Goal: Transaction & Acquisition: Purchase product/service

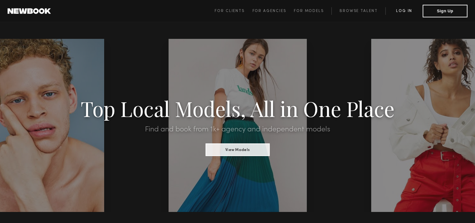
click at [409, 11] on link "Log in" at bounding box center [403, 11] width 37 height 8
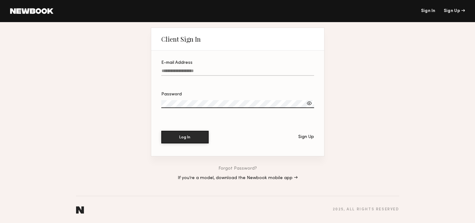
type input "**********"
click at [190, 140] on button "Log In" at bounding box center [184, 136] width 47 height 13
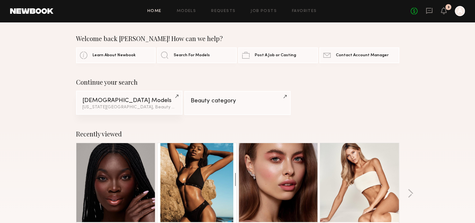
click at [121, 103] on div "Female Models" at bounding box center [129, 100] width 94 height 6
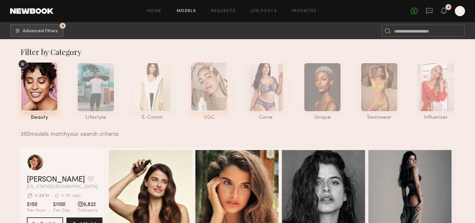
click at [209, 94] on div at bounding box center [209, 86] width 38 height 49
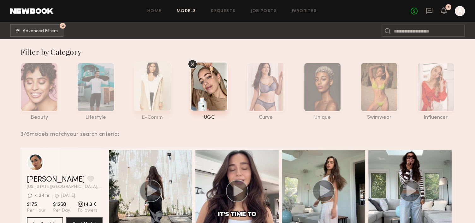
click at [150, 86] on div at bounding box center [153, 86] width 38 height 49
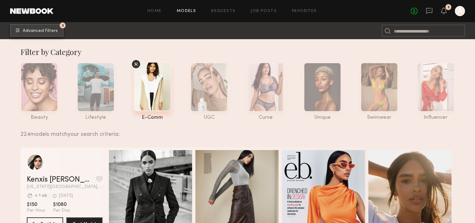
click at [53, 29] on span "Advanced Filters" at bounding box center [40, 31] width 35 height 4
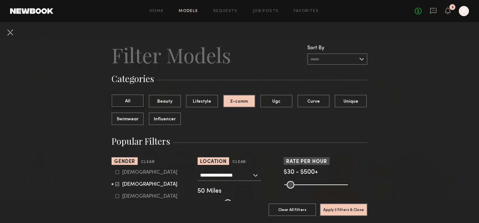
click at [122, 99] on button "All" at bounding box center [128, 100] width 32 height 13
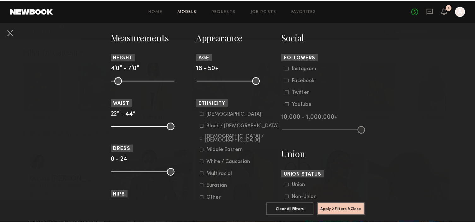
scroll to position [284, 0]
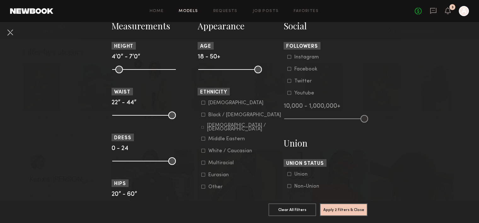
click at [199, 118] on div "Asian Black / African American Hispanic / Latino Middle Eastern White / Caucasi…" at bounding box center [240, 145] width 84 height 90
click at [202, 114] on icon at bounding box center [203, 114] width 3 height 3
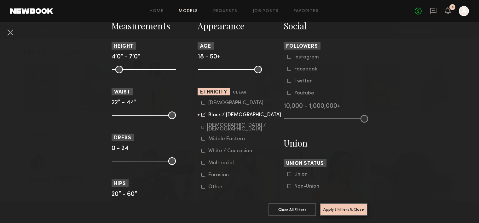
click at [337, 203] on button "Apply 3 Filters & Close" at bounding box center [344, 209] width 48 height 13
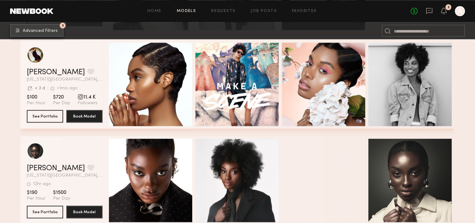
scroll to position [725, 0]
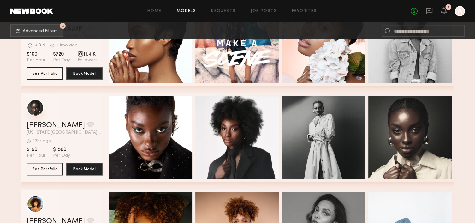
click at [33, 108] on div "grid" at bounding box center [35, 107] width 17 height 17
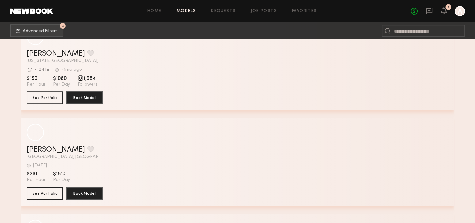
scroll to position [3064, 0]
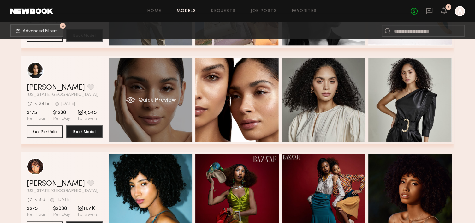
click at [135, 97] on div "Quick Preview" at bounding box center [150, 99] width 83 height 83
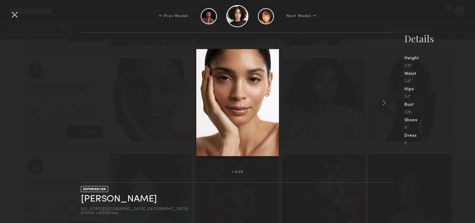
click at [13, 12] on div at bounding box center [14, 14] width 10 height 10
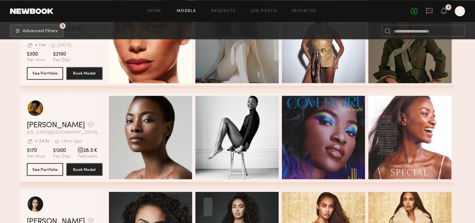
scroll to position [3411, 0]
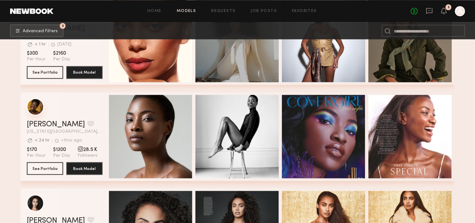
click at [36, 109] on div "grid" at bounding box center [35, 106] width 17 height 17
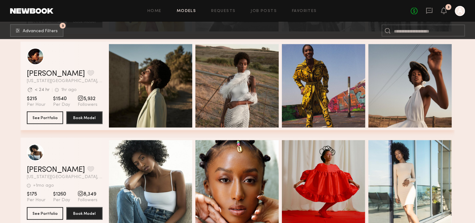
scroll to position [3947, 0]
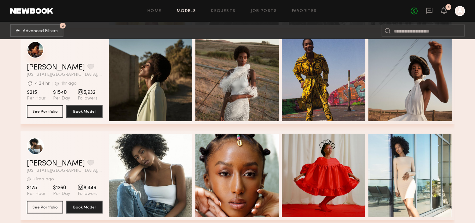
click at [31, 54] on div "grid" at bounding box center [35, 49] width 17 height 17
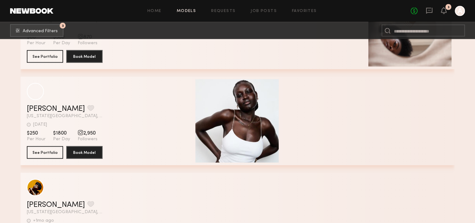
scroll to position [6122, 0]
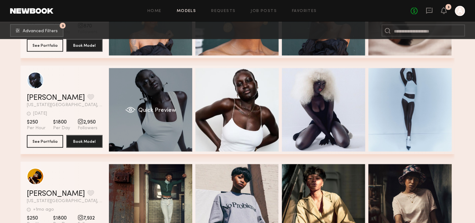
click at [163, 129] on div "Quick Preview" at bounding box center [150, 109] width 83 height 83
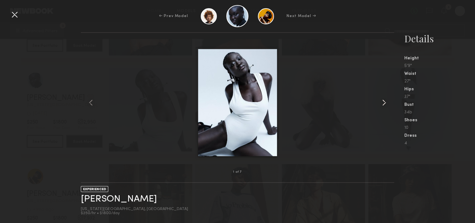
click at [382, 102] on common-icon at bounding box center [384, 102] width 10 height 10
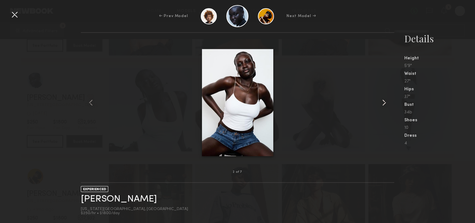
click at [382, 102] on common-icon at bounding box center [384, 102] width 10 height 10
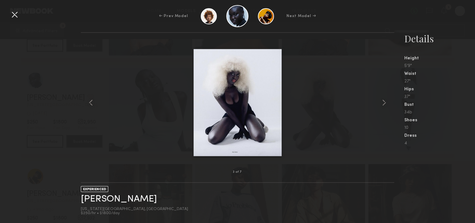
click at [15, 14] on div at bounding box center [14, 14] width 10 height 10
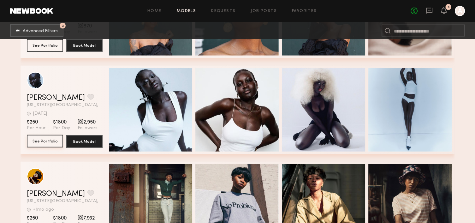
click at [47, 140] on button "See Portfolio" at bounding box center [45, 141] width 36 height 13
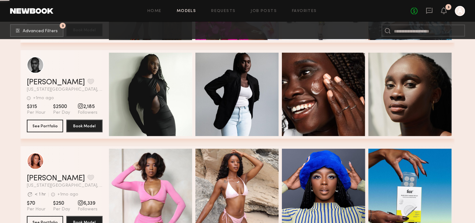
scroll to position [6532, 0]
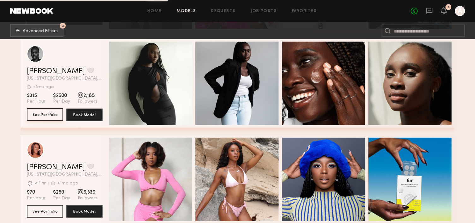
click at [45, 116] on button "See Portfolio" at bounding box center [45, 114] width 36 height 13
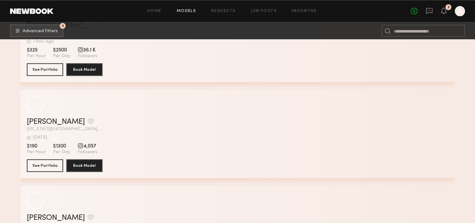
scroll to position [7762, 0]
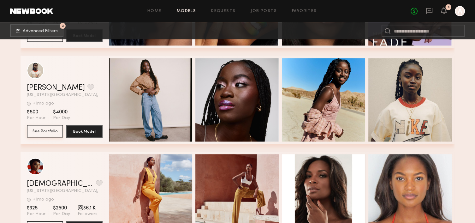
click at [51, 134] on button "See Portfolio" at bounding box center [45, 131] width 36 height 13
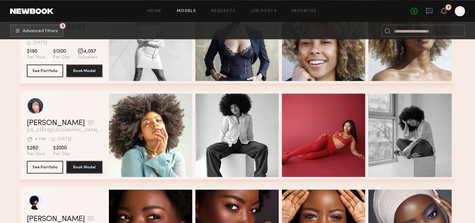
scroll to position [8109, 0]
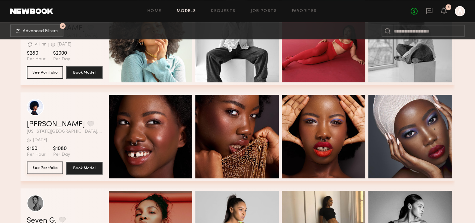
click at [49, 170] on button "See Portfolio" at bounding box center [45, 167] width 36 height 13
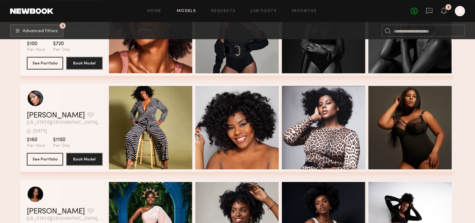
scroll to position [9810, 0]
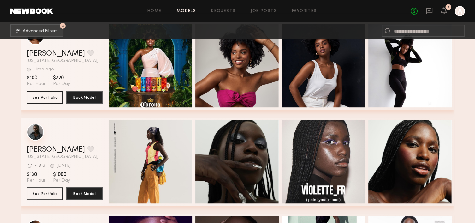
click at [42, 137] on div "grid" at bounding box center [35, 131] width 17 height 17
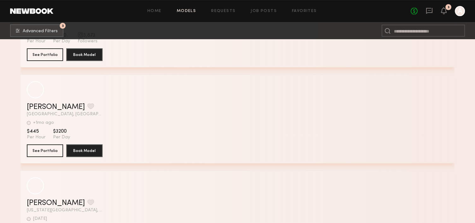
scroll to position [16731, 0]
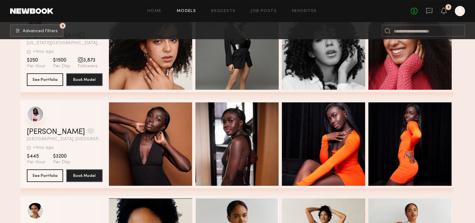
click at [34, 110] on div "grid" at bounding box center [35, 114] width 17 height 17
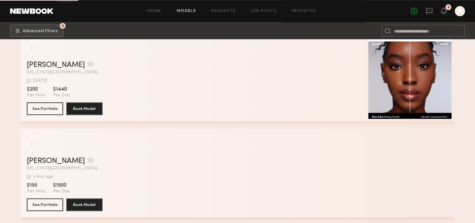
scroll to position [19503, 0]
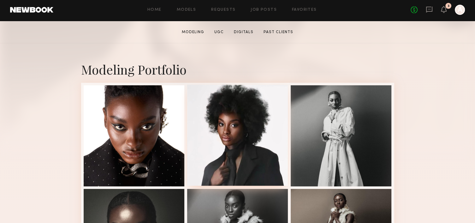
scroll to position [126, 0]
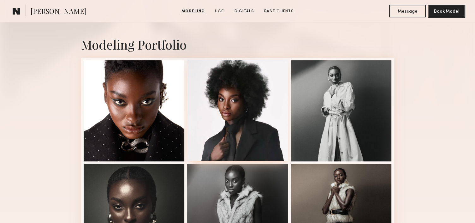
click at [237, 128] on div at bounding box center [237, 110] width 101 height 101
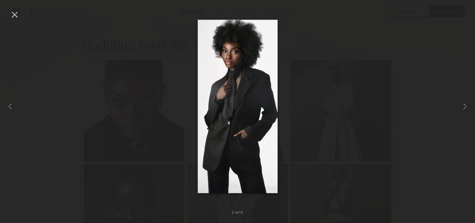
click at [15, 17] on div at bounding box center [14, 14] width 10 height 10
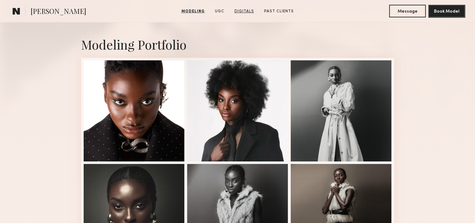
click at [244, 11] on link "Digitals" at bounding box center [244, 12] width 25 height 6
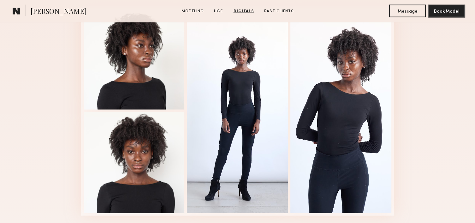
scroll to position [1390, 0]
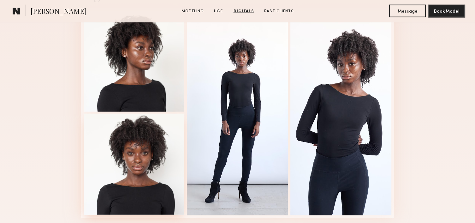
click at [143, 171] on div at bounding box center [134, 164] width 101 height 101
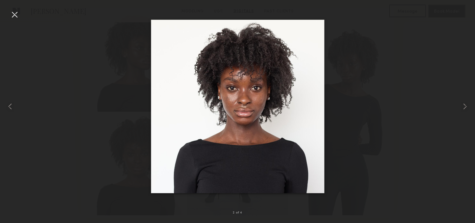
click at [18, 14] on div at bounding box center [14, 14] width 10 height 10
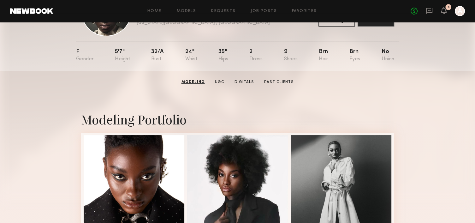
scroll to position [0, 0]
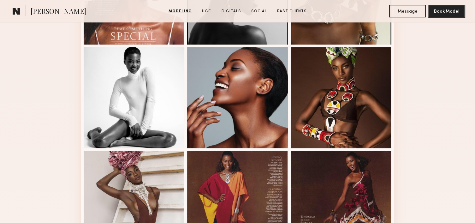
scroll to position [347, 0]
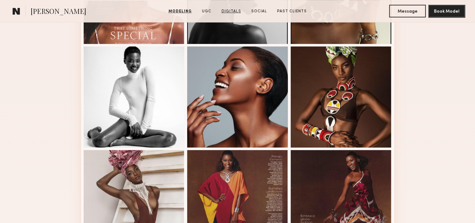
click at [236, 11] on link "Digitals" at bounding box center [231, 12] width 25 height 6
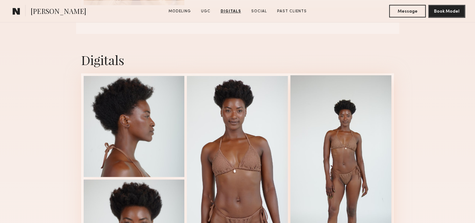
scroll to position [909, 0]
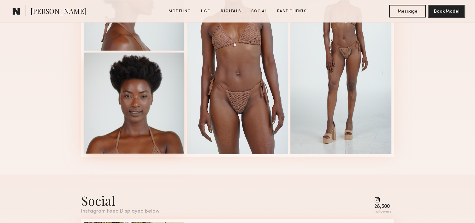
click at [121, 99] on div at bounding box center [134, 102] width 101 height 101
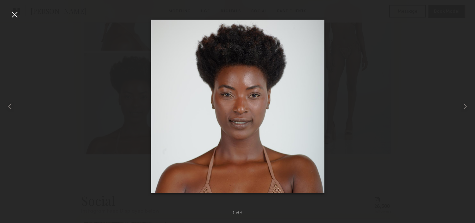
click at [16, 16] on div at bounding box center [14, 14] width 10 height 10
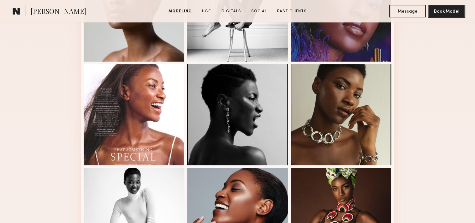
scroll to position [152, 0]
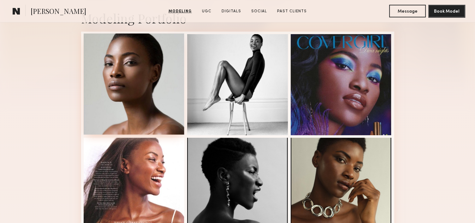
click at [157, 78] on div at bounding box center [134, 83] width 101 height 101
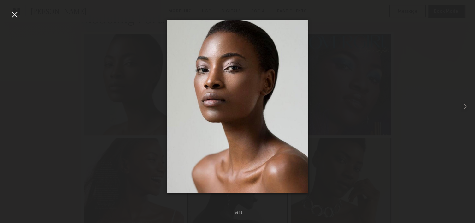
click at [17, 15] on div at bounding box center [14, 14] width 10 height 10
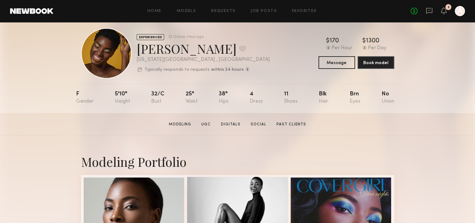
scroll to position [0, 0]
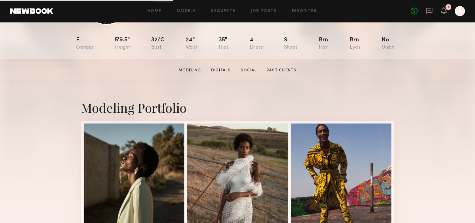
click at [216, 70] on link "Digitals" at bounding box center [220, 70] width 25 height 6
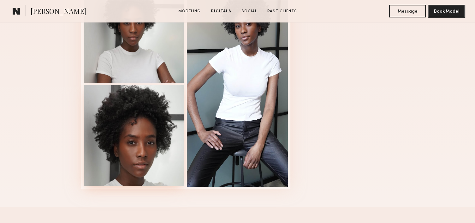
scroll to position [501, 0]
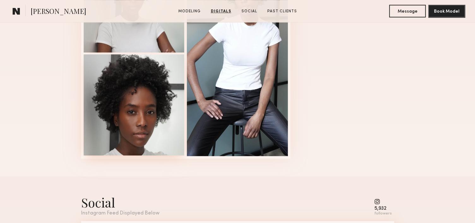
click at [147, 127] on div at bounding box center [134, 104] width 101 height 101
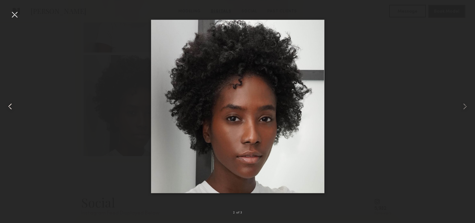
drag, startPoint x: 10, startPoint y: 14, endPoint x: 13, endPoint y: 17, distance: 4.0
click at [11, 14] on div at bounding box center [14, 14] width 10 height 10
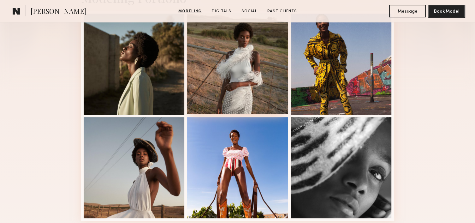
scroll to position [158, 0]
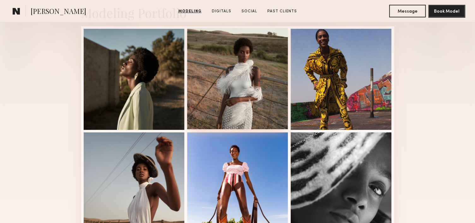
click at [235, 67] on div at bounding box center [237, 78] width 101 height 101
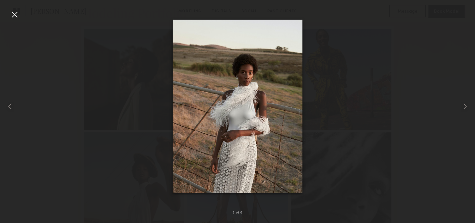
click at [15, 17] on div at bounding box center [14, 14] width 10 height 10
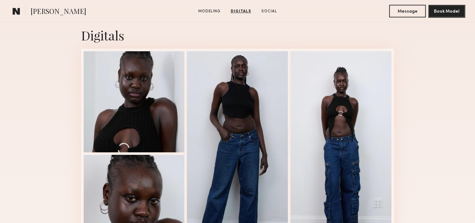
scroll to position [505, 0]
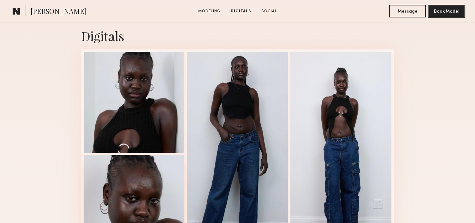
click at [136, 174] on div at bounding box center [134, 205] width 101 height 101
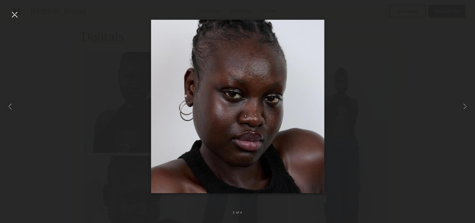
click at [15, 16] on div at bounding box center [14, 14] width 10 height 10
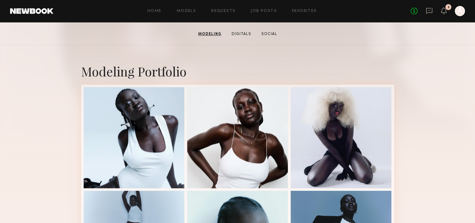
scroll to position [95, 0]
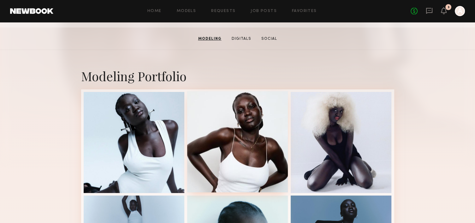
click at [240, 133] on div at bounding box center [237, 141] width 101 height 101
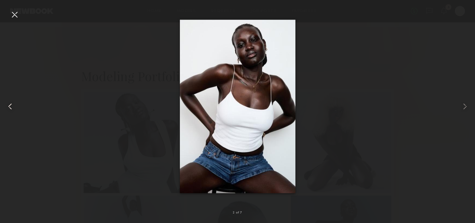
click at [19, 11] on div at bounding box center [14, 14] width 10 height 10
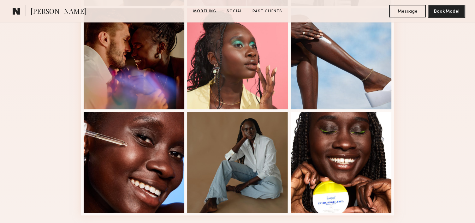
scroll to position [378, 0]
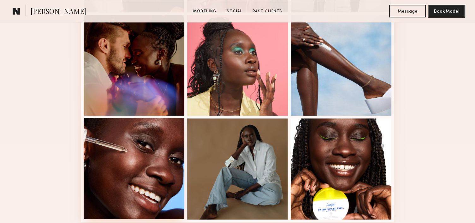
click at [156, 137] on div at bounding box center [134, 168] width 101 height 101
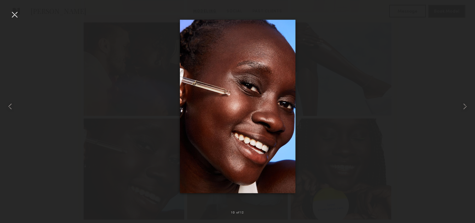
click at [13, 12] on div at bounding box center [14, 14] width 10 height 10
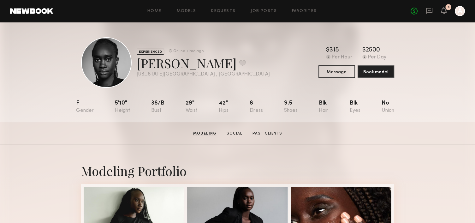
scroll to position [0, 0]
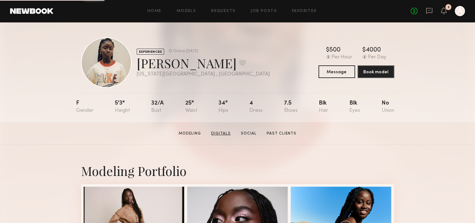
click at [226, 136] on link "Digitals" at bounding box center [220, 134] width 25 height 6
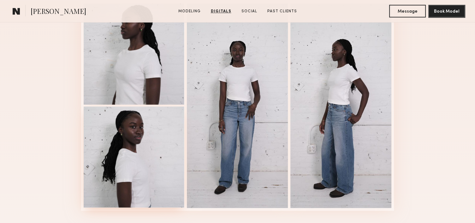
scroll to position [663, 0]
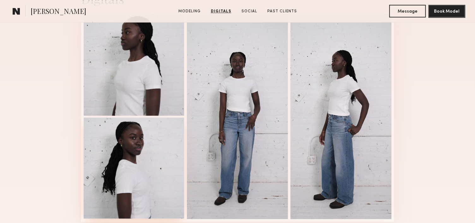
click at [120, 139] on div at bounding box center [134, 167] width 101 height 101
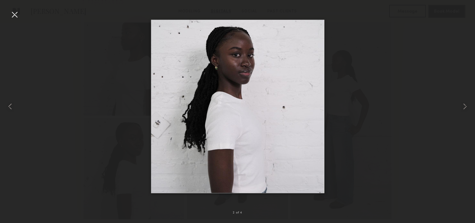
click at [10, 15] on div at bounding box center [14, 14] width 10 height 10
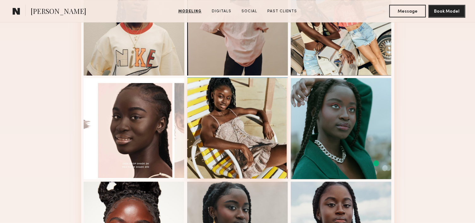
scroll to position [473, 0]
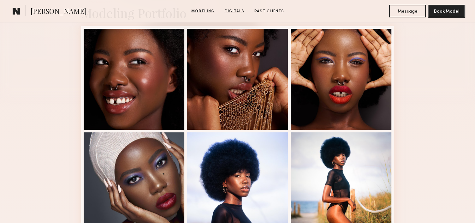
click at [243, 11] on link "Digitals" at bounding box center [234, 12] width 25 height 6
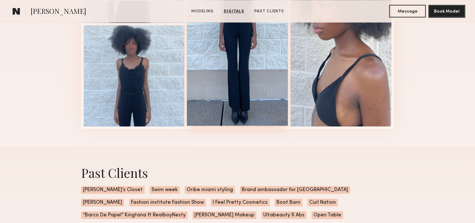
scroll to position [758, 0]
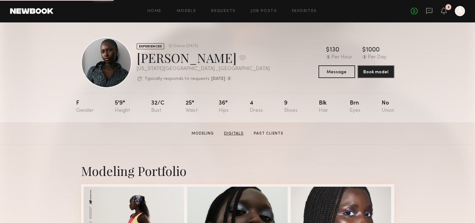
click at [237, 136] on link "Digitals" at bounding box center [233, 134] width 25 height 6
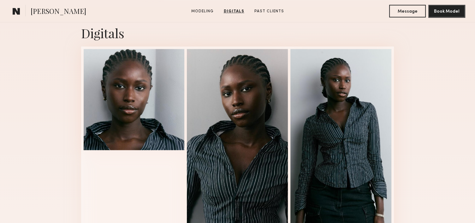
scroll to position [663, 0]
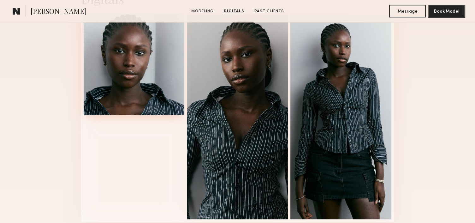
click at [170, 59] on div at bounding box center [134, 64] width 101 height 101
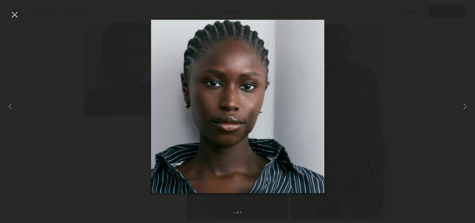
click at [18, 14] on div at bounding box center [14, 14] width 10 height 10
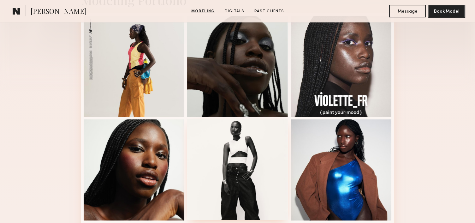
scroll to position [221, 0]
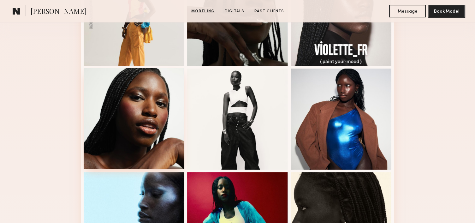
drag, startPoint x: 147, startPoint y: 105, endPoint x: 115, endPoint y: 119, distance: 34.7
click at [115, 119] on div at bounding box center [134, 118] width 101 height 101
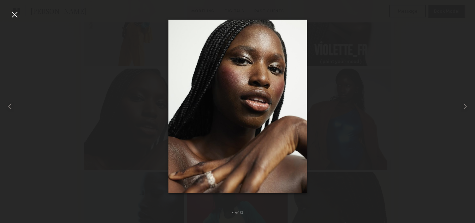
click at [14, 10] on div at bounding box center [14, 14] width 10 height 10
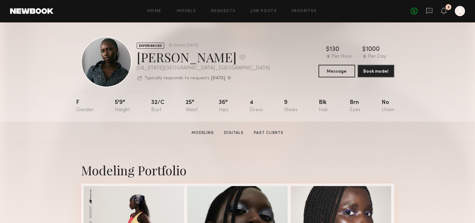
scroll to position [0, 0]
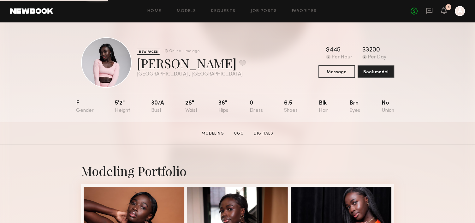
click at [264, 135] on link "Digitals" at bounding box center [263, 134] width 25 height 6
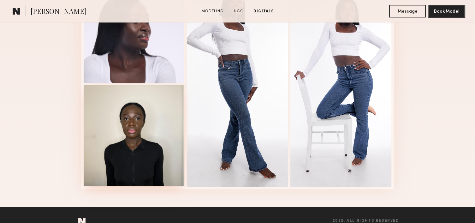
scroll to position [757, 0]
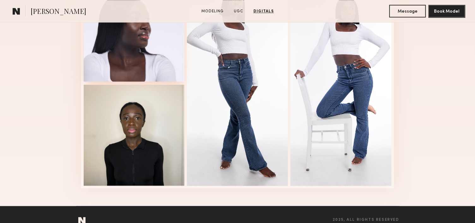
click at [135, 56] on div at bounding box center [134, 30] width 101 height 101
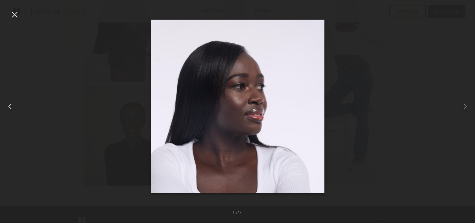
click at [13, 18] on div at bounding box center [14, 14] width 10 height 10
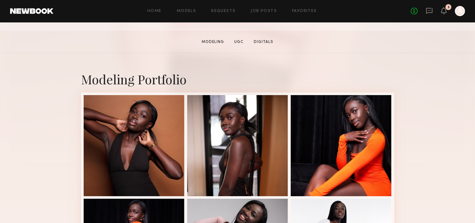
scroll to position [126, 0]
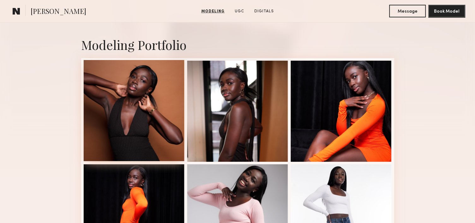
click at [133, 94] on div at bounding box center [134, 110] width 101 height 101
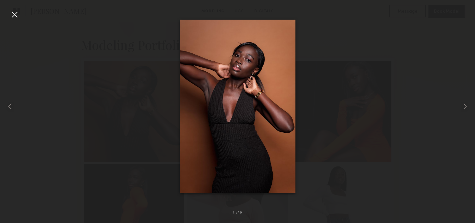
drag, startPoint x: 14, startPoint y: 17, endPoint x: 20, endPoint y: 17, distance: 6.0
click at [14, 17] on div at bounding box center [14, 14] width 10 height 10
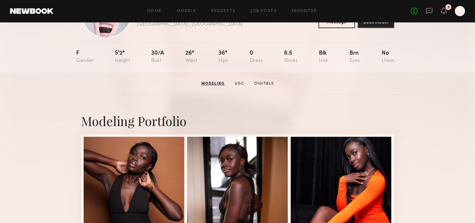
scroll to position [0, 0]
